Goal: Information Seeking & Learning: Learn about a topic

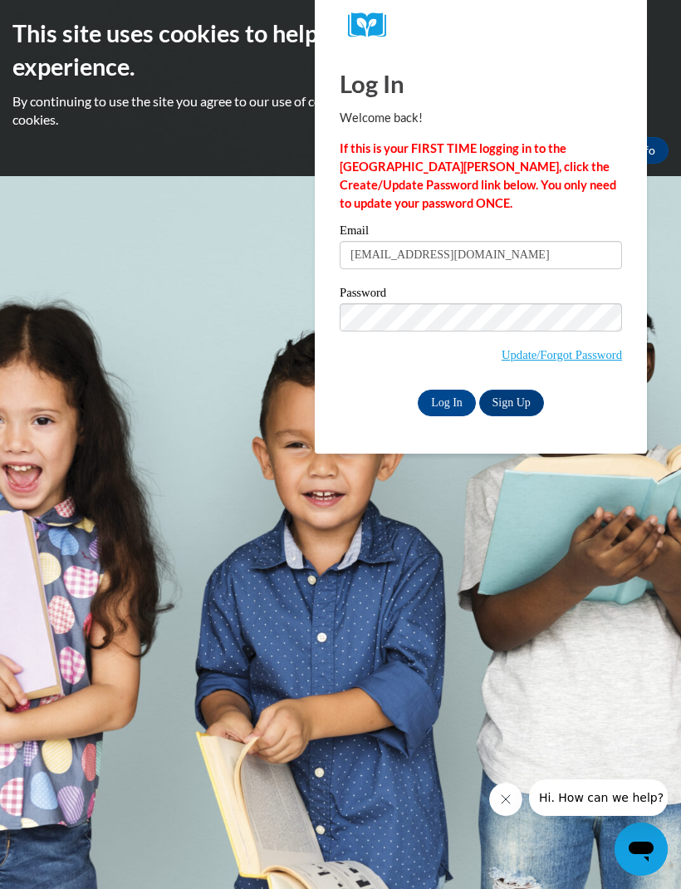
type input "arnoldkewantae@gmail.com"
click at [459, 396] on input "Log In" at bounding box center [447, 403] width 58 height 27
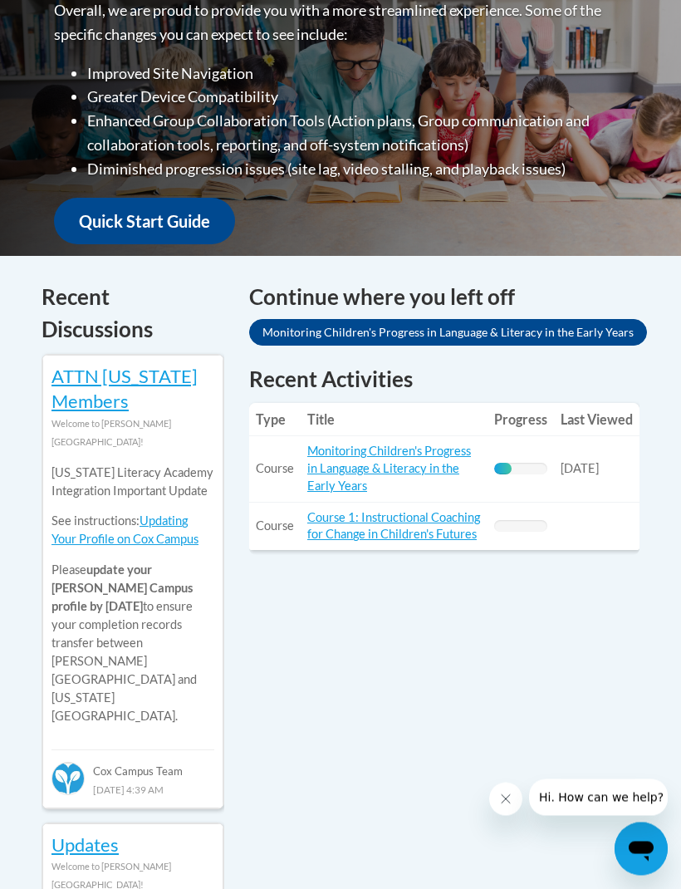
scroll to position [543, 0]
click at [371, 454] on link "Monitoring Children's Progress in Language & Literacy in the Early Years" at bounding box center [389, 468] width 164 height 49
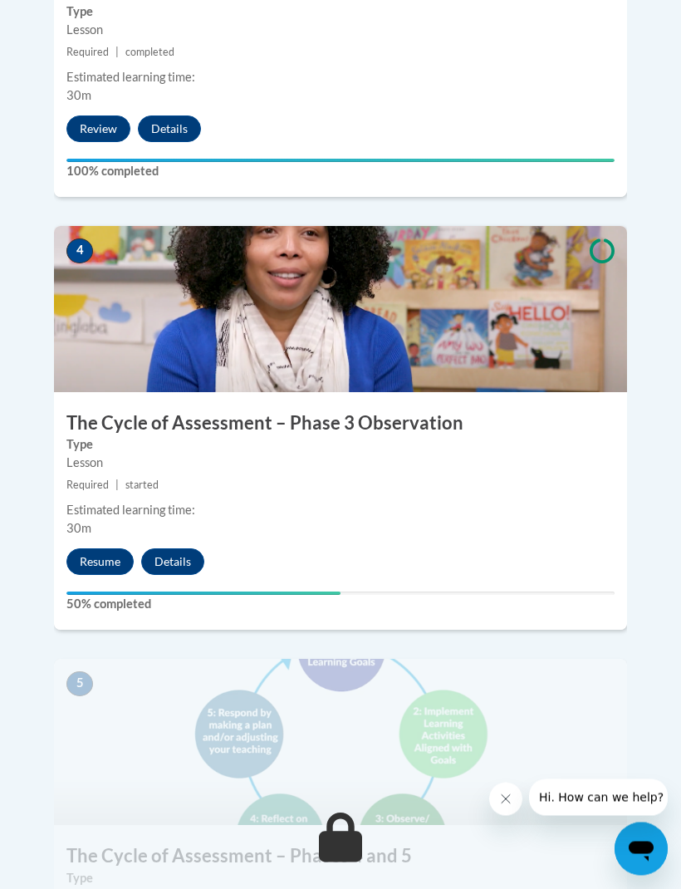
scroll to position [1840, 0]
click at [98, 548] on button "Resume" at bounding box center [99, 561] width 67 height 27
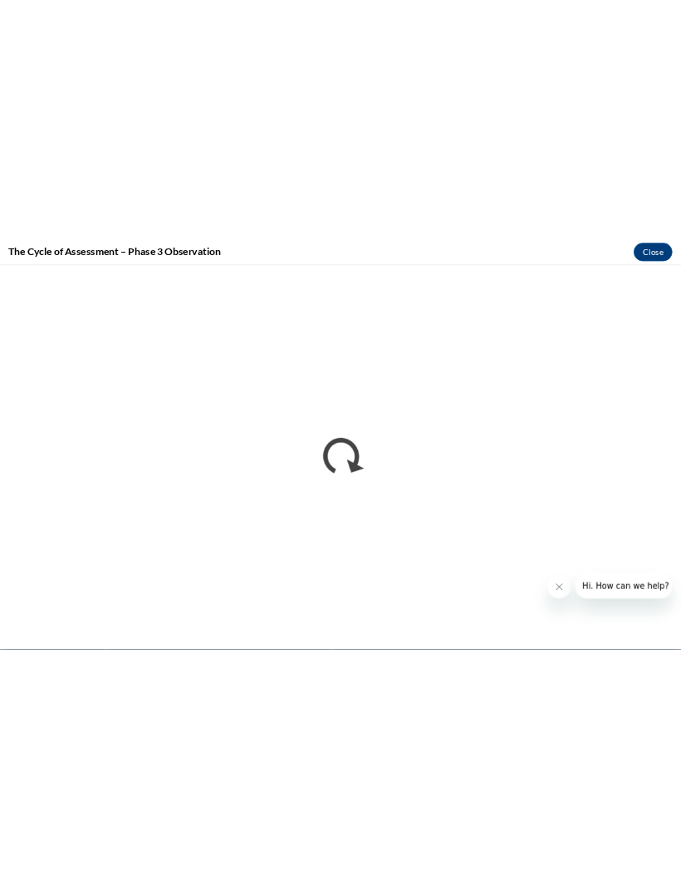
scroll to position [0, 0]
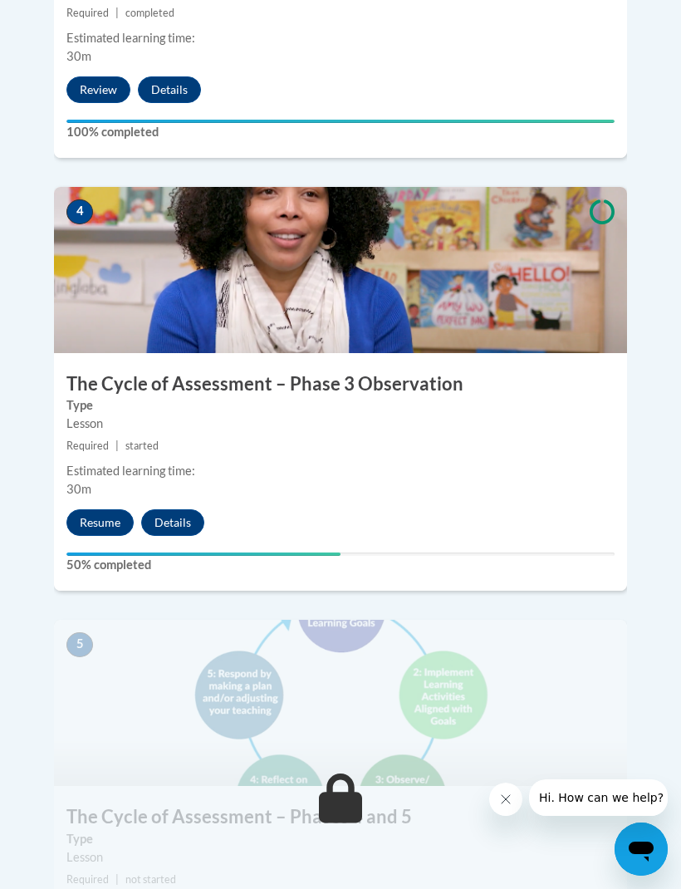
scroll to position [1873, 0]
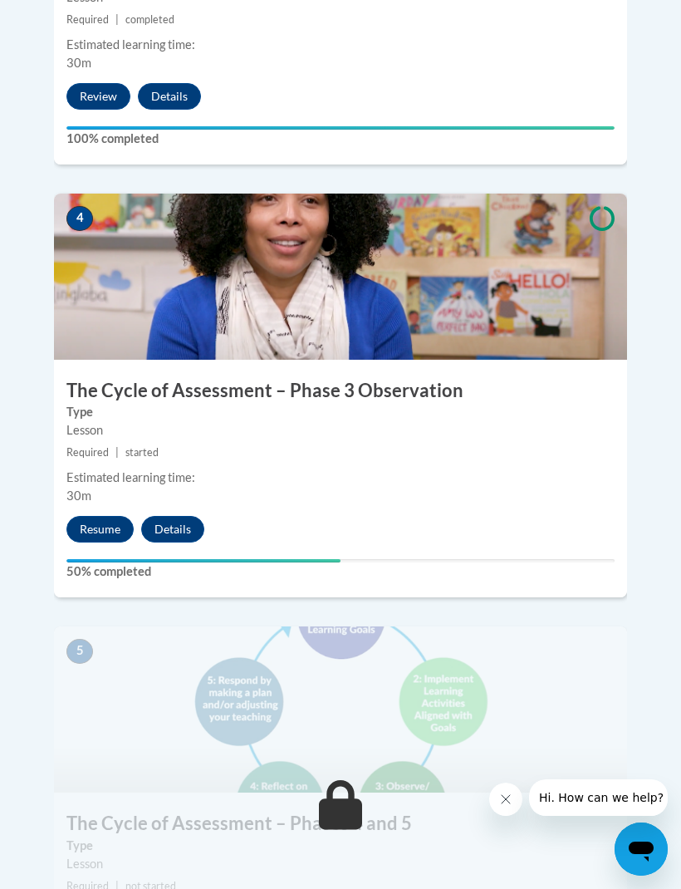
click at [107, 516] on button "Resume" at bounding box center [99, 529] width 67 height 27
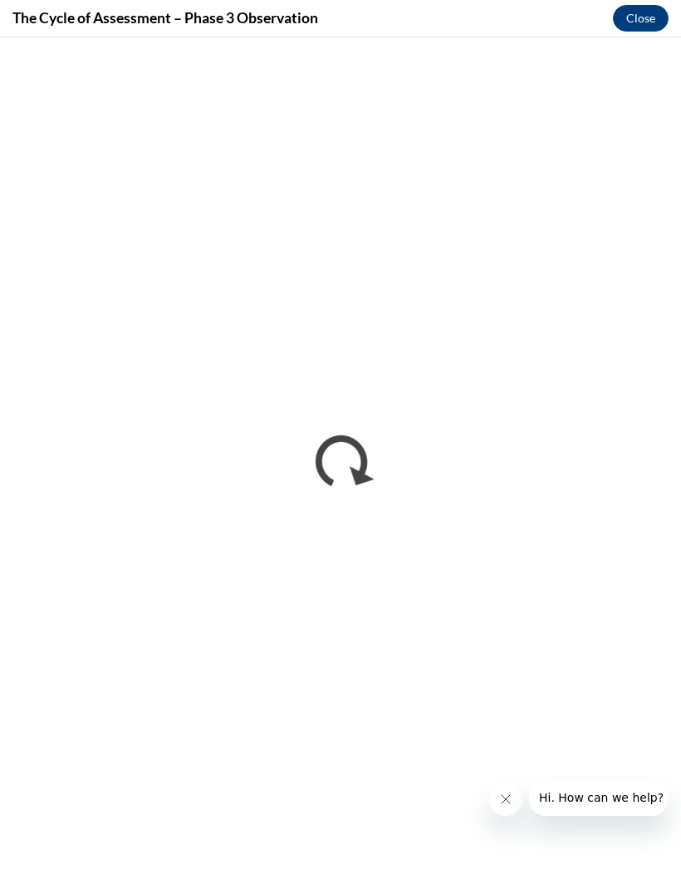
scroll to position [0, 0]
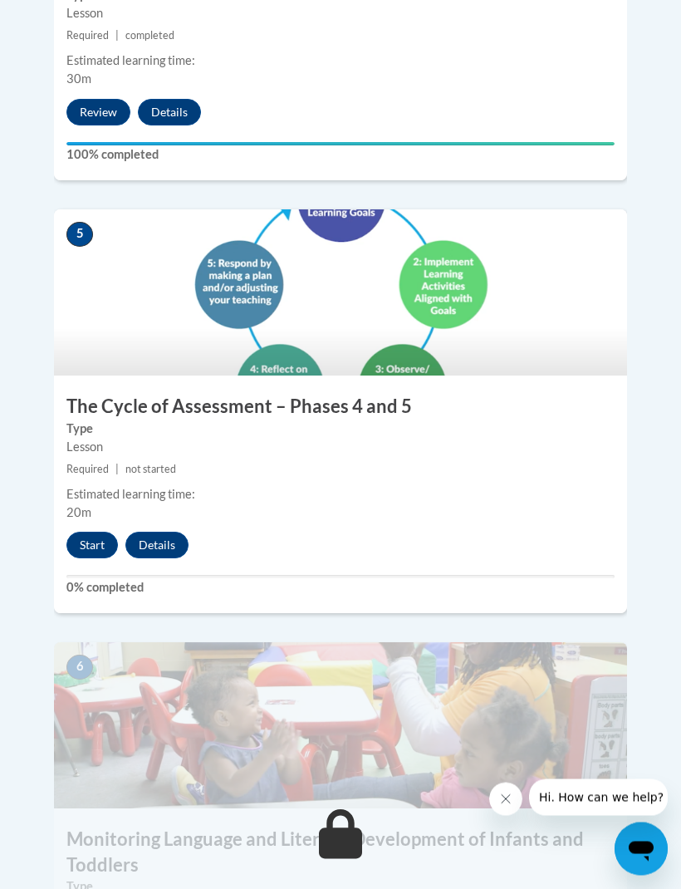
scroll to position [2290, 0]
click at [92, 532] on button "Start" at bounding box center [92, 545] width 52 height 27
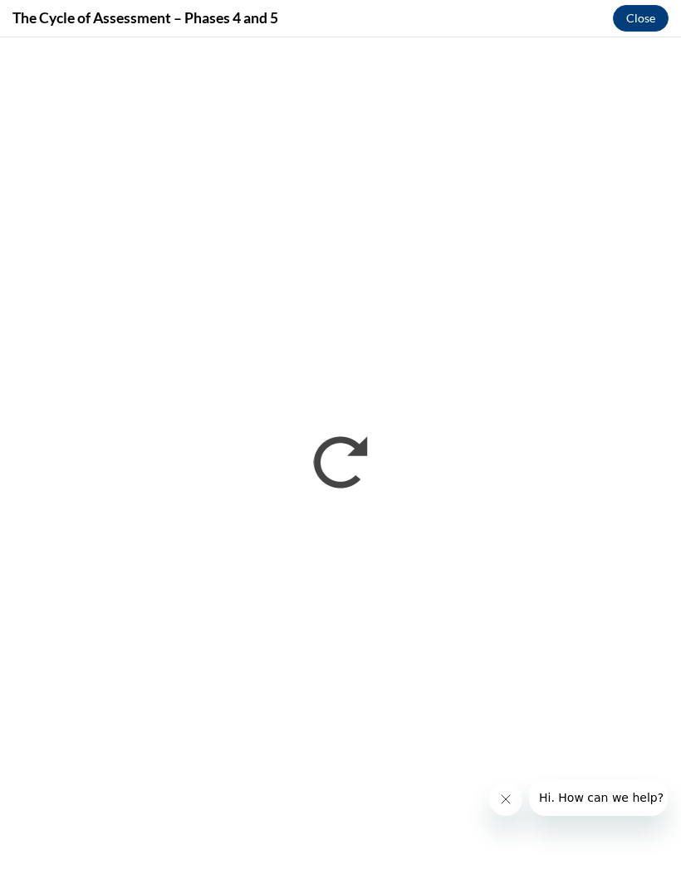
scroll to position [0, 0]
